Goal: Task Accomplishment & Management: Manage account settings

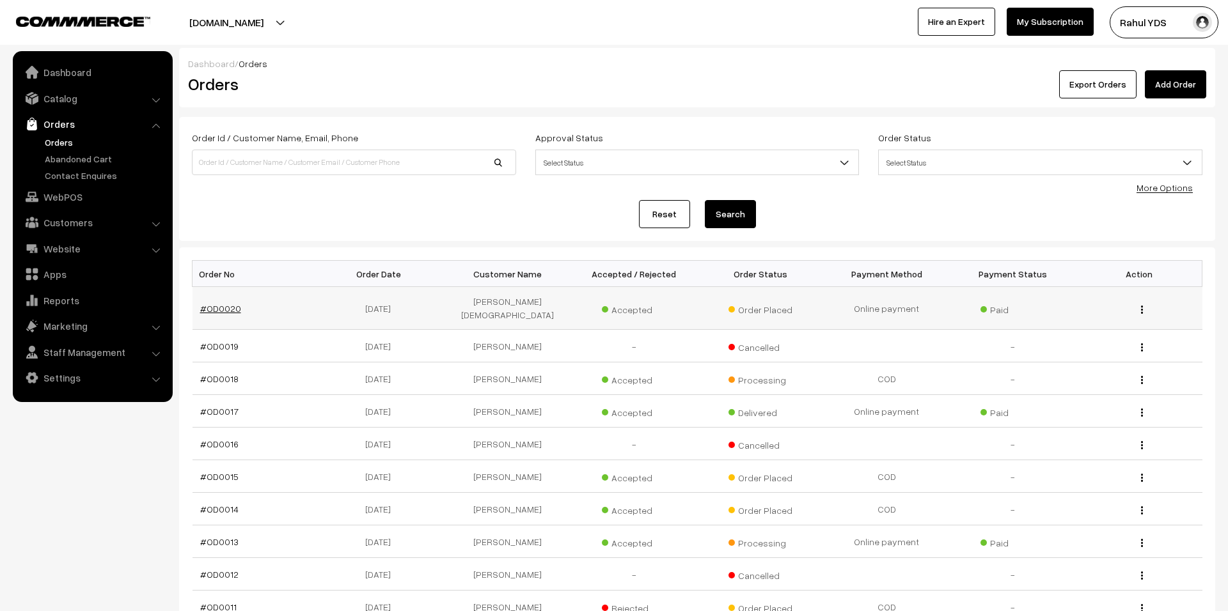
click at [215, 308] on link "#OD0020" at bounding box center [220, 308] width 41 height 11
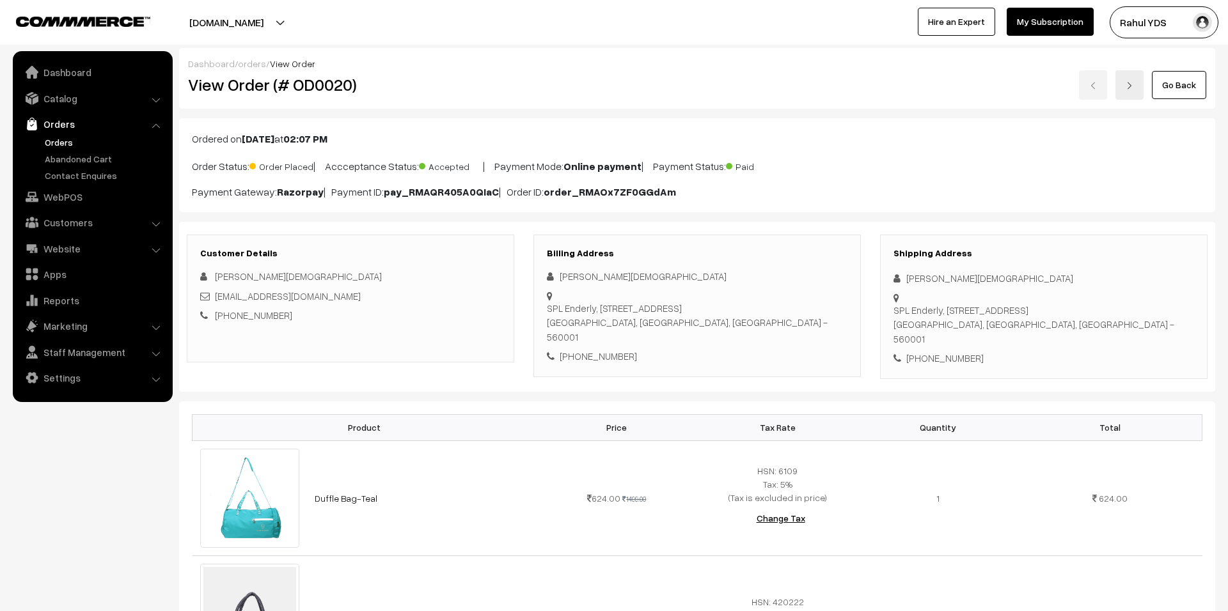
scroll to position [664, 0]
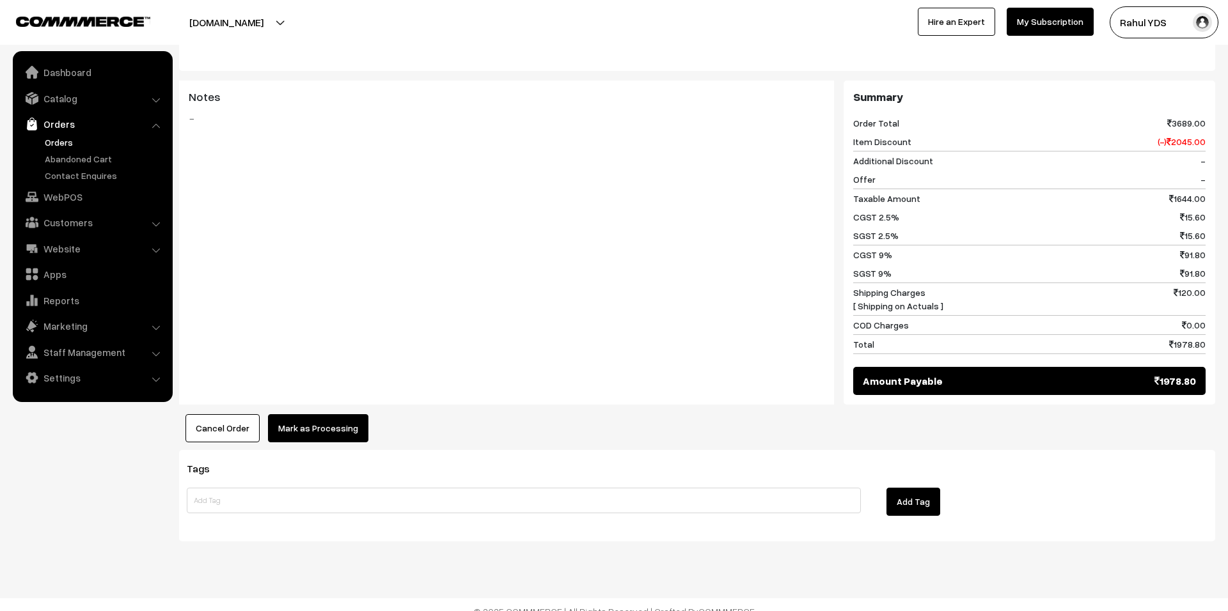
click at [305, 414] on button "Mark as Processing" at bounding box center [318, 428] width 100 height 28
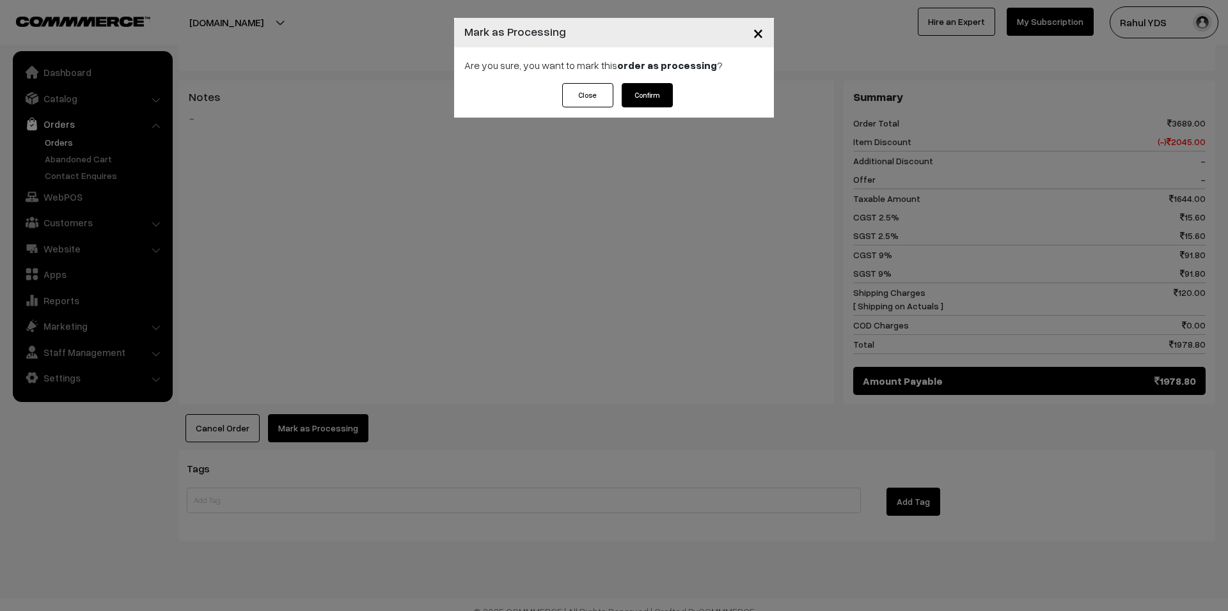
click at [649, 98] on button "Confirm" at bounding box center [647, 95] width 51 height 24
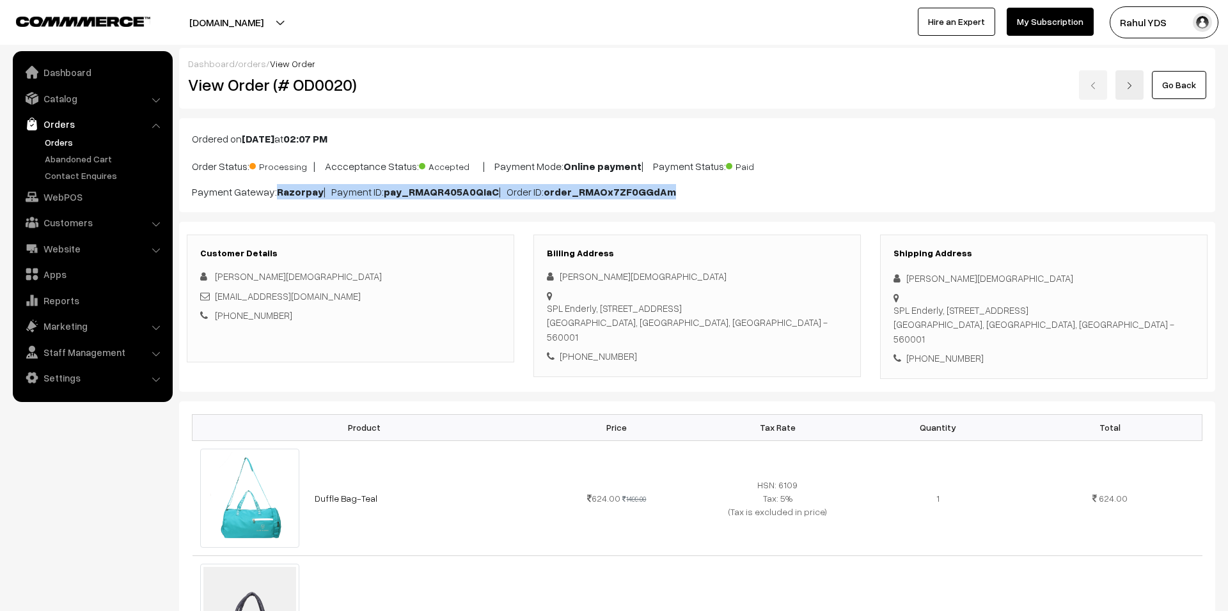
drag, startPoint x: 274, startPoint y: 193, endPoint x: 686, endPoint y: 194, distance: 411.9
click at [686, 194] on p "Payment Gateway: Razorpay | Payment ID: pay_RMAQR405A0QIaC | Order ID: order_RM…" at bounding box center [697, 191] width 1010 height 15
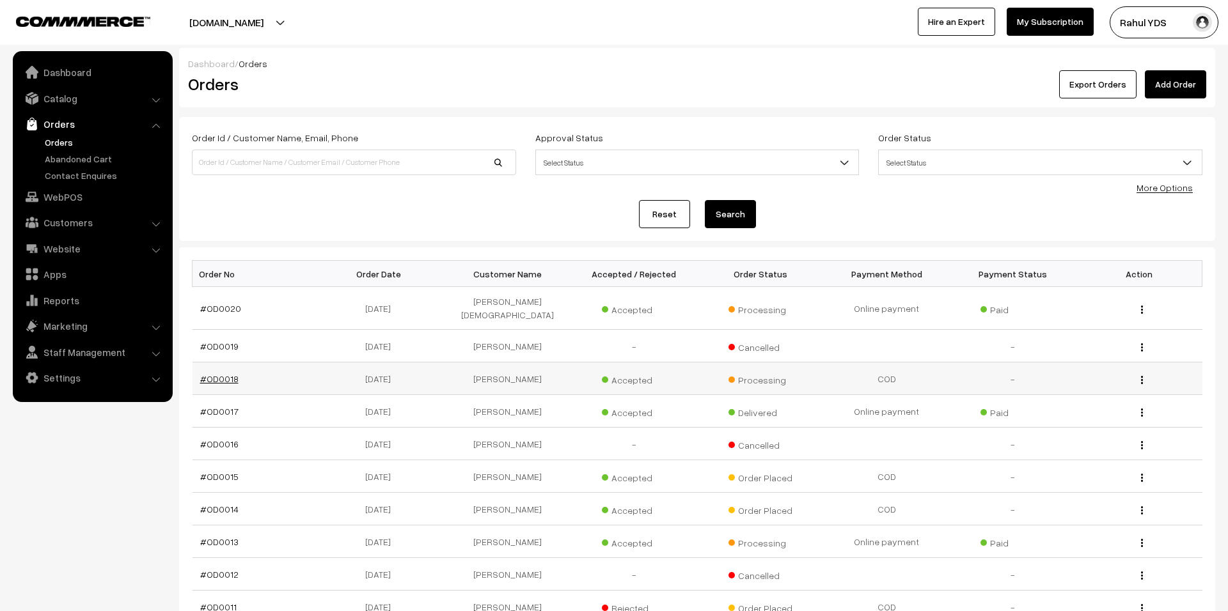
click at [212, 374] on link "#OD0018" at bounding box center [219, 379] width 38 height 11
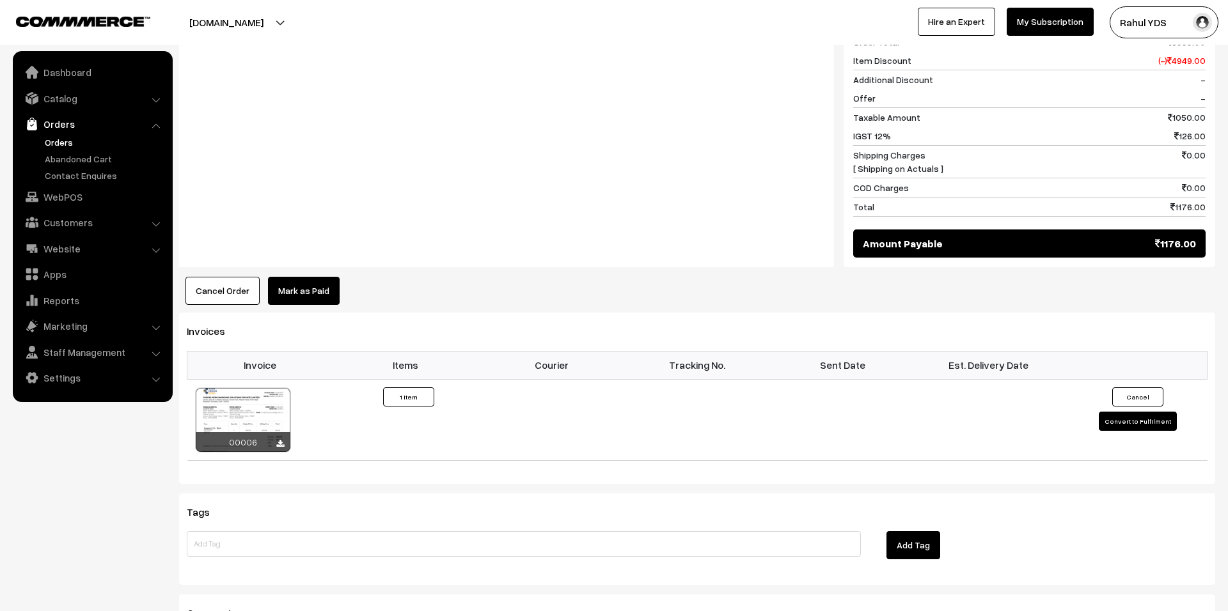
scroll to position [611, 0]
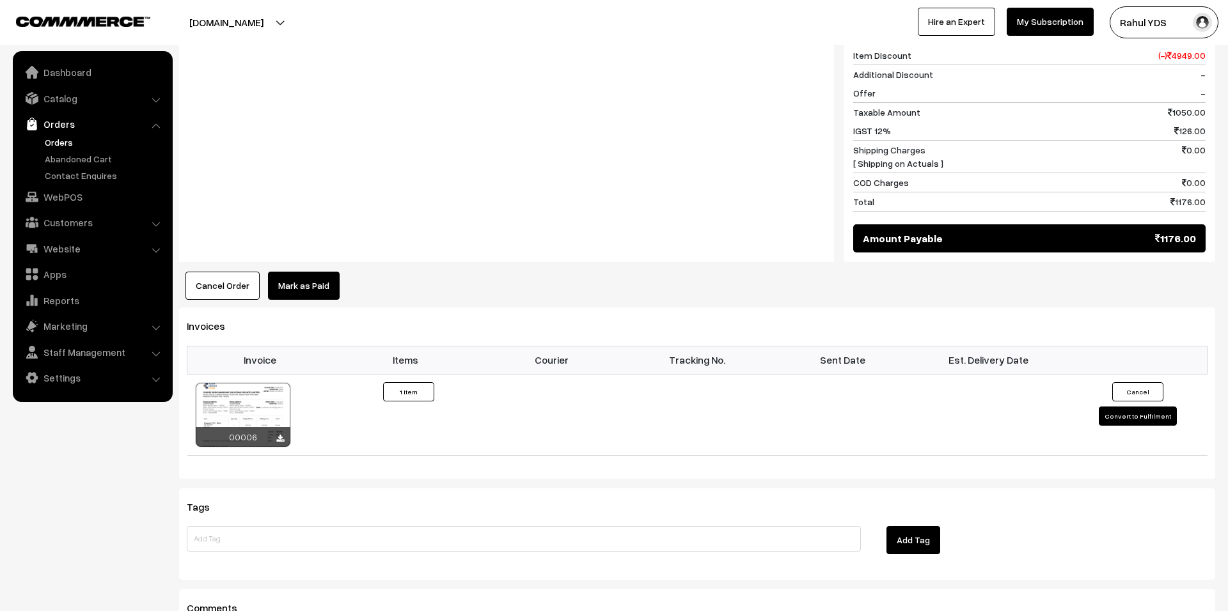
click at [290, 293] on link "Mark as Paid" at bounding box center [304, 286] width 72 height 28
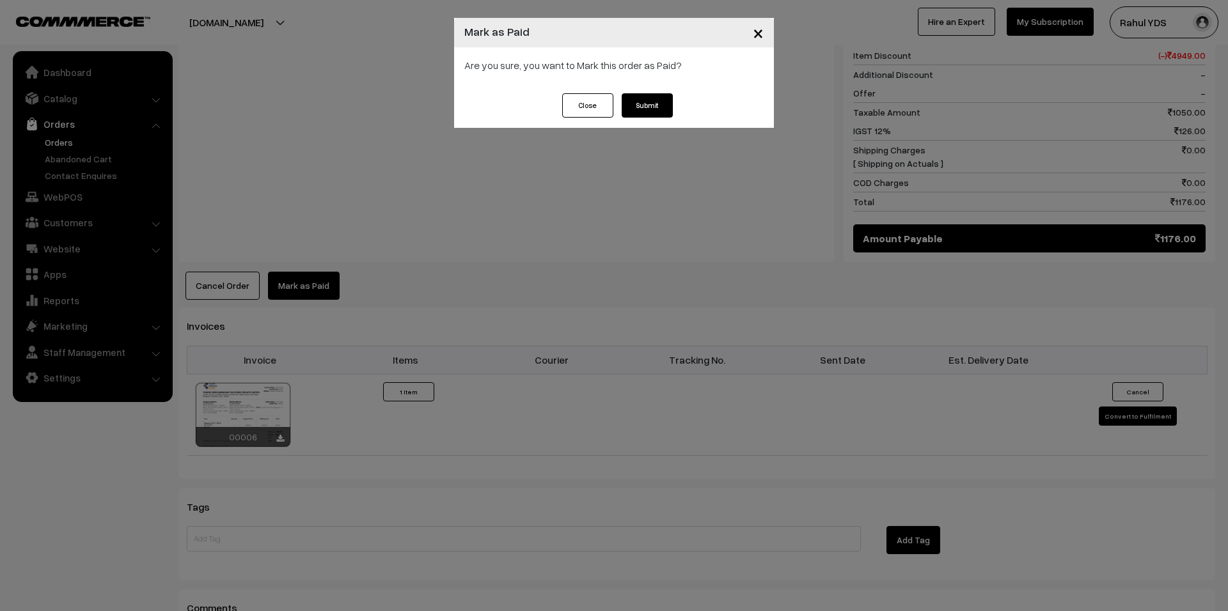
click at [764, 30] on button "×" at bounding box center [758, 33] width 31 height 40
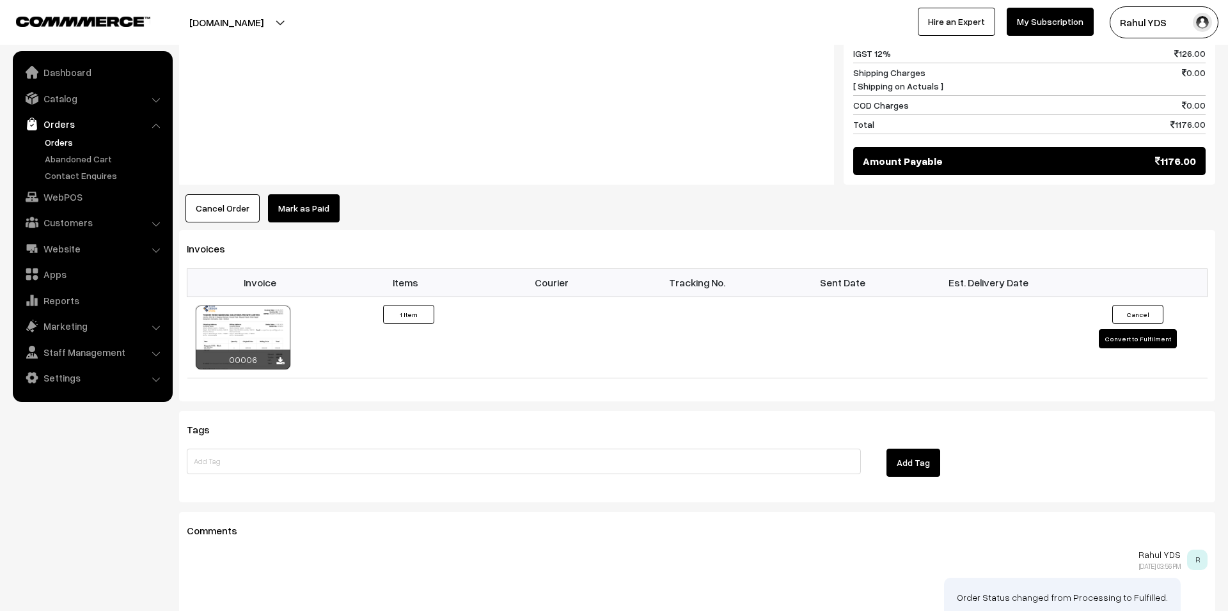
scroll to position [718, 0]
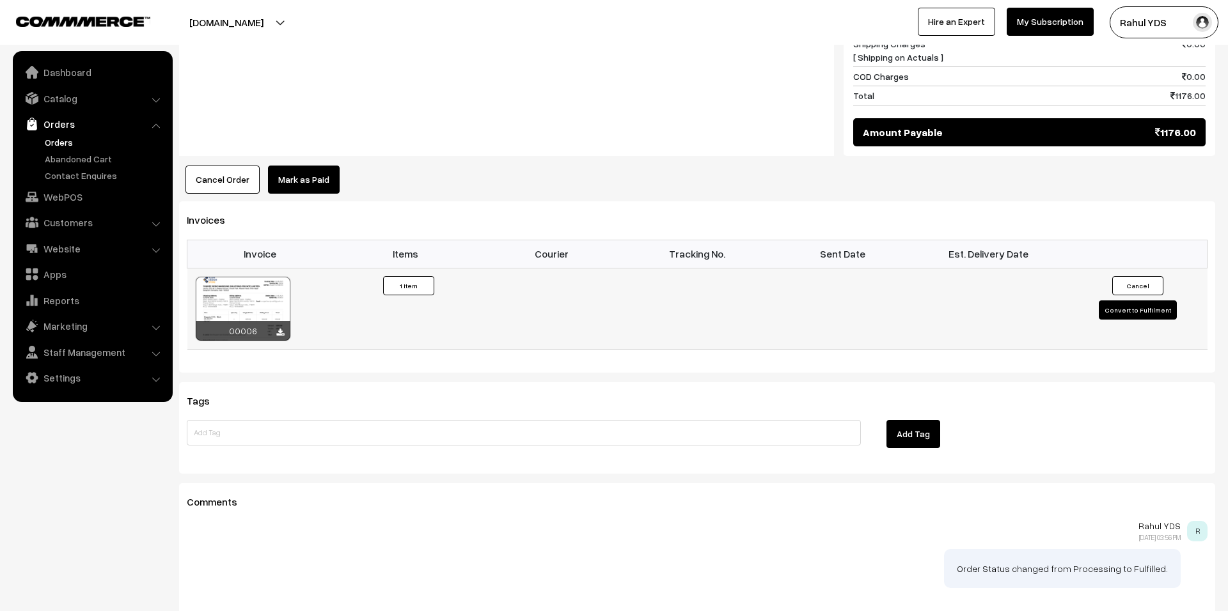
click at [1142, 320] on button "Convert to Fulfilment" at bounding box center [1138, 310] width 78 height 19
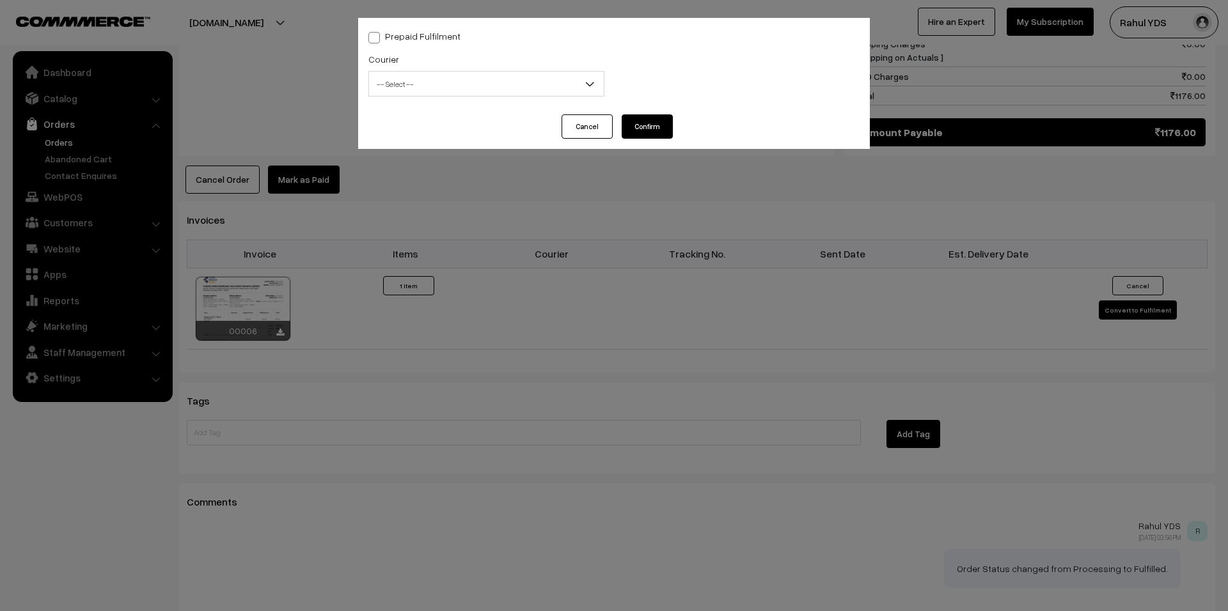
click at [375, 34] on span at bounding box center [374, 38] width 12 height 12
click at [375, 34] on input "Prepaid Fulfilment" at bounding box center [372, 35] width 8 height 8
checkbox input "true"
click at [626, 121] on button "Confirm" at bounding box center [647, 126] width 51 height 24
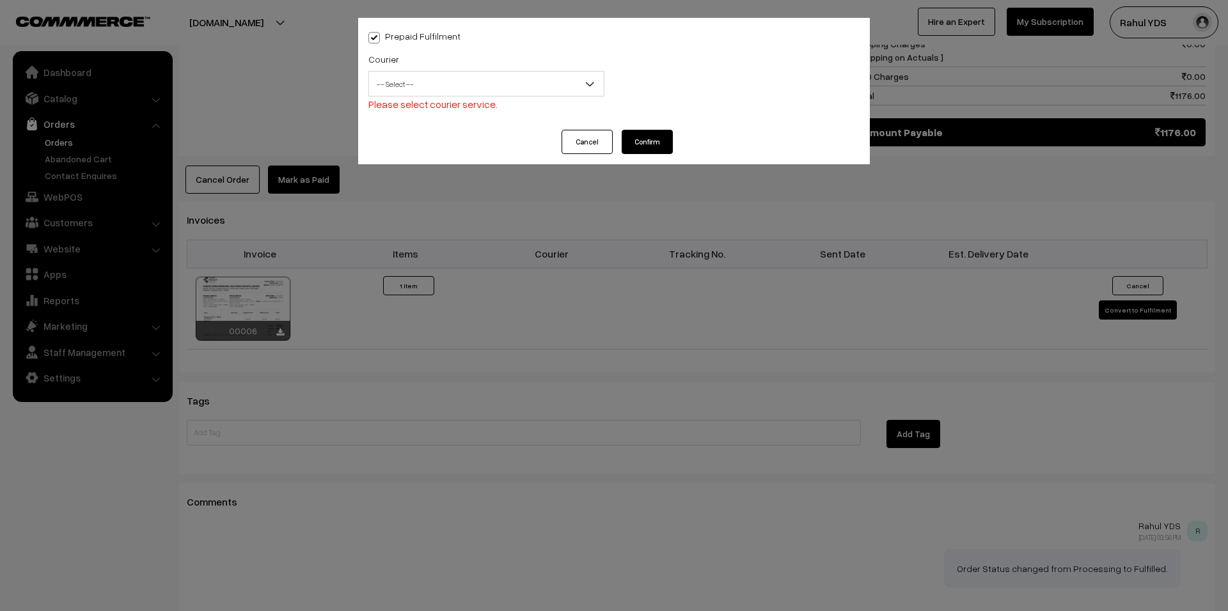
click at [530, 83] on span "-- Select --" at bounding box center [486, 84] width 235 height 22
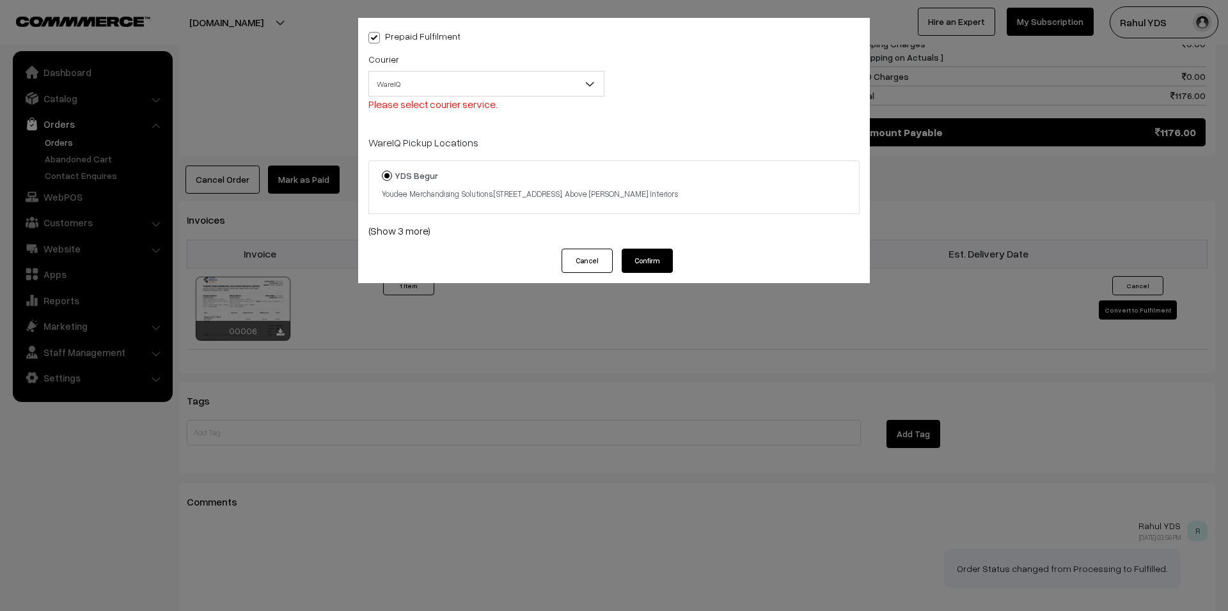
click at [486, 90] on span "WareIQ" at bounding box center [486, 84] width 235 height 22
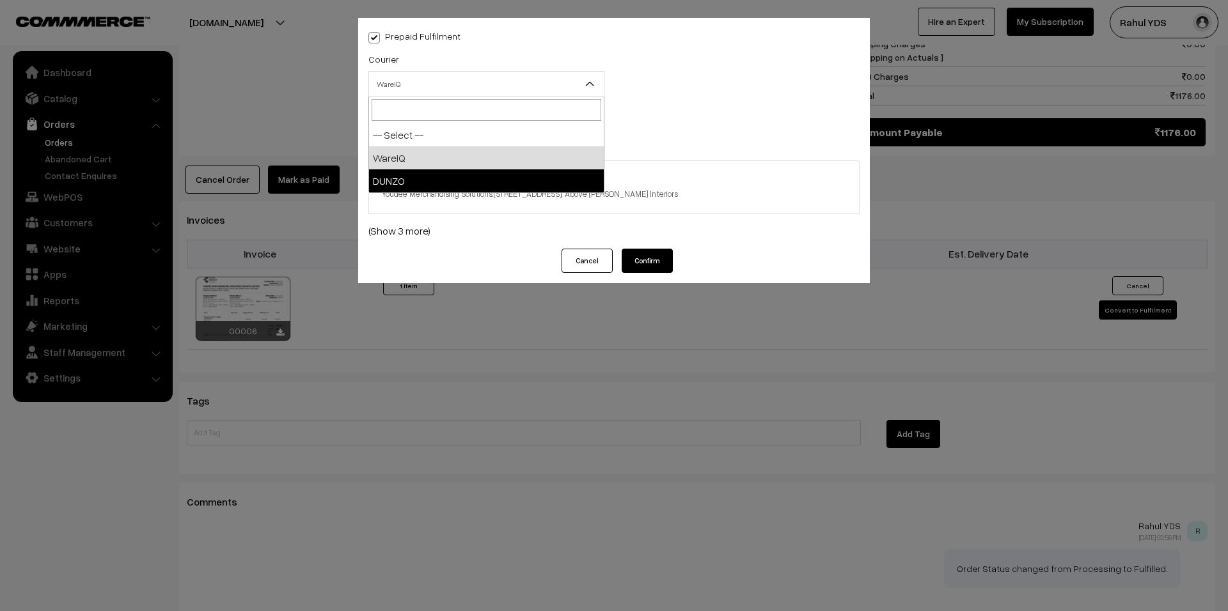
select select "2"
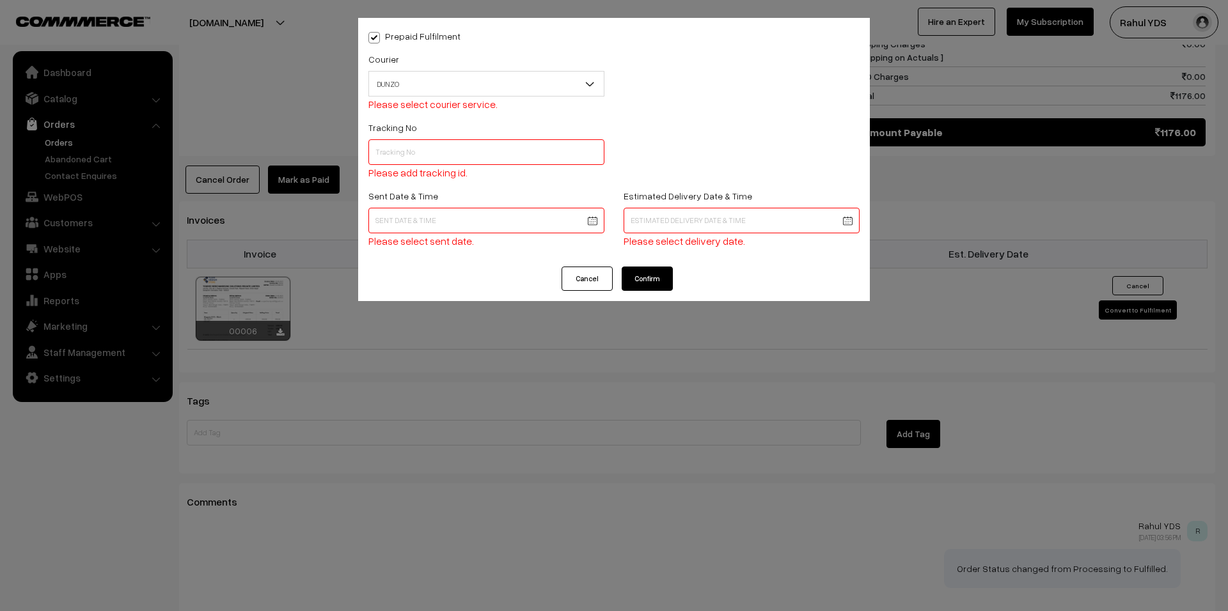
click at [462, 153] on input "text" at bounding box center [486, 152] width 236 height 26
type input "12252432"
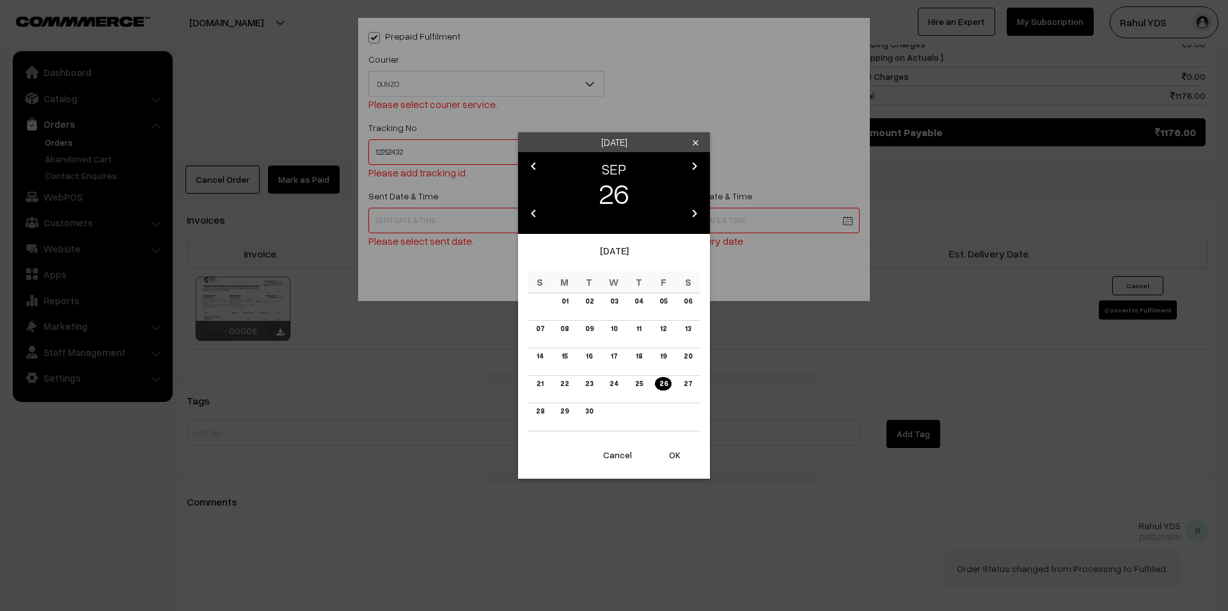
click at [534, 167] on icon "chevron_left" at bounding box center [533, 166] width 15 height 15
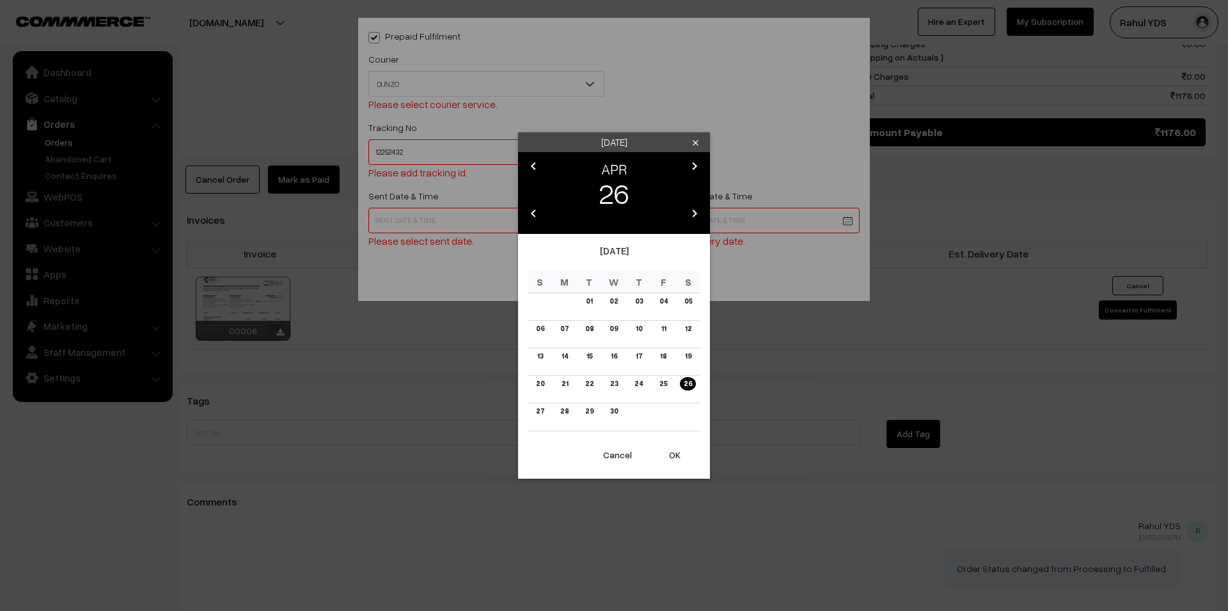
click at [696, 146] on icon "clear" at bounding box center [696, 143] width 10 height 10
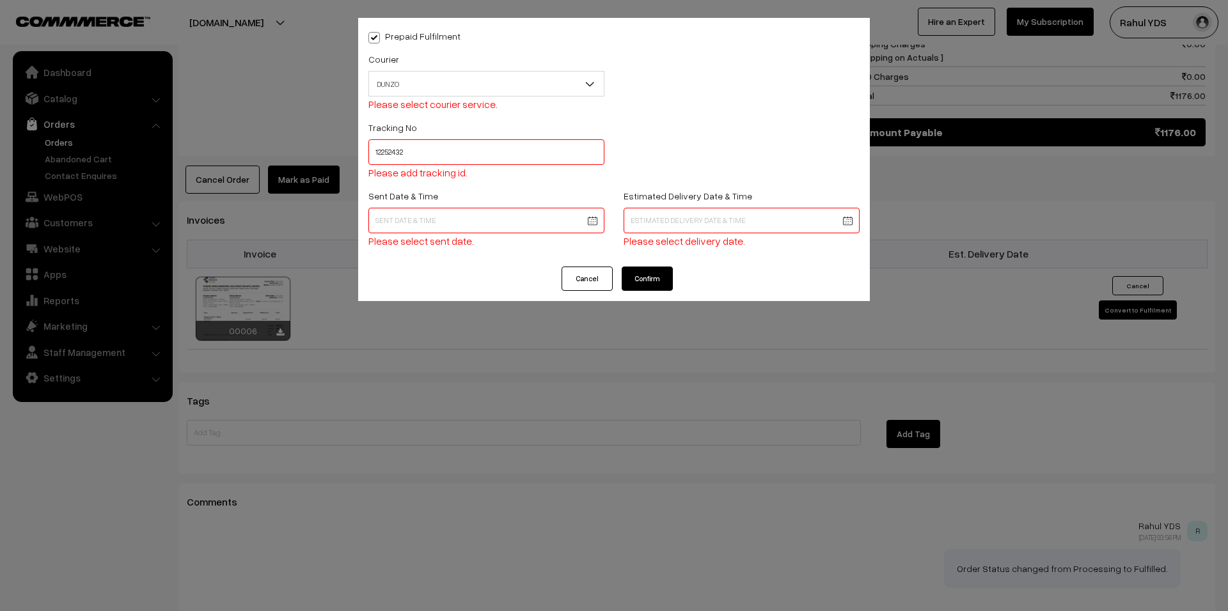
click at [572, 279] on button "Cancel" at bounding box center [587, 279] width 51 height 24
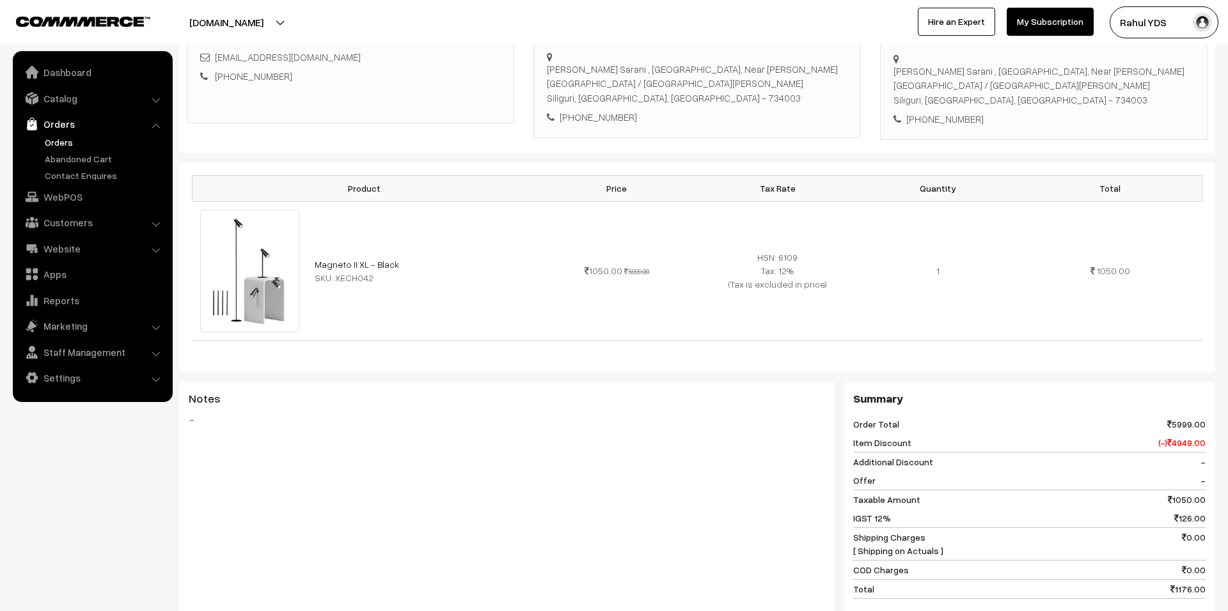
scroll to position [0, 0]
